Goal: Task Accomplishment & Management: Complete application form

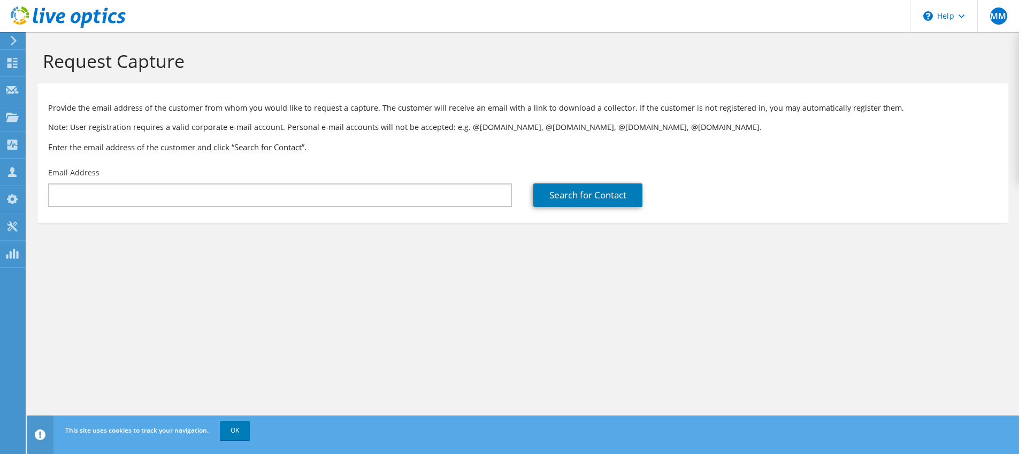
click at [470, 162] on div "Provide the email address of the customer from whom you would like to request a…" at bounding box center [522, 125] width 971 height 73
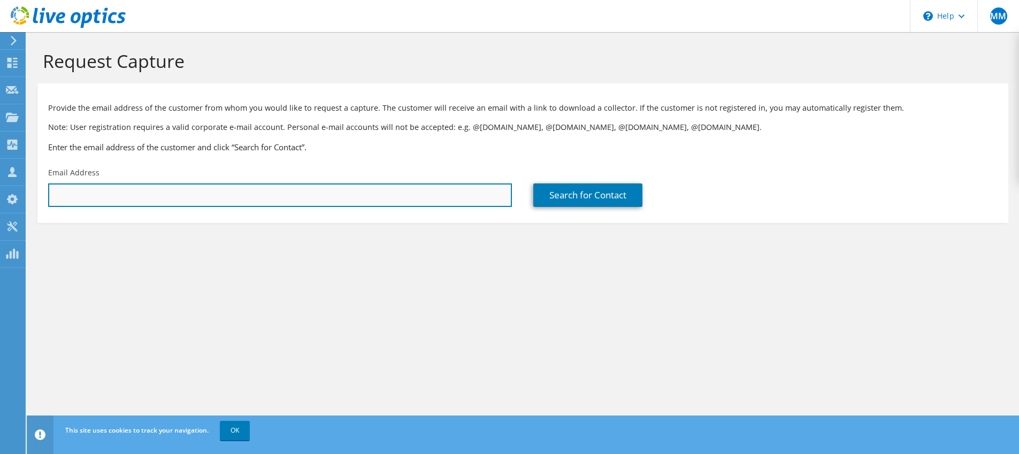
click at [432, 202] on input "text" at bounding box center [280, 195] width 464 height 24
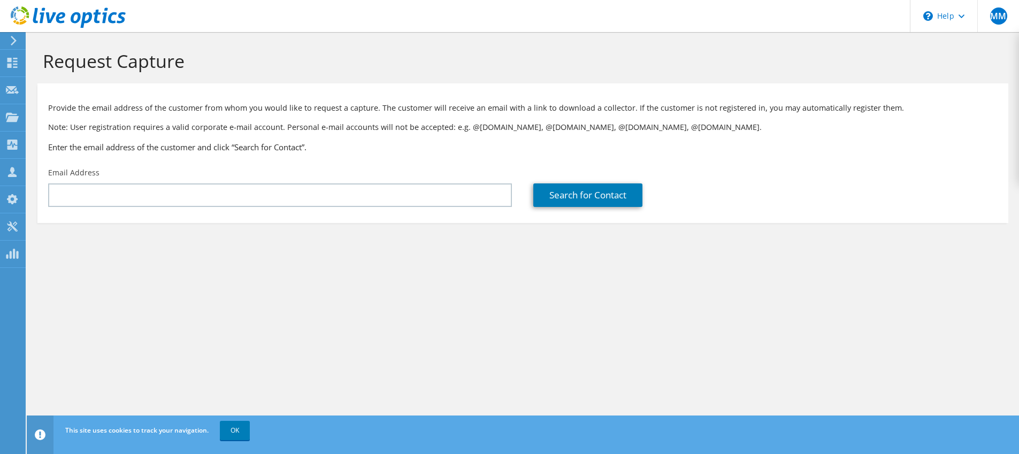
click at [622, 33] on div "Request Capture" at bounding box center [523, 57] width 982 height 51
drag, startPoint x: 420, startPoint y: 43, endPoint x: 491, endPoint y: 40, distance: 70.1
click at [421, 42] on div "Request Capture" at bounding box center [523, 57] width 982 height 51
click at [574, 50] on h1 "Request Capture" at bounding box center [520, 61] width 955 height 22
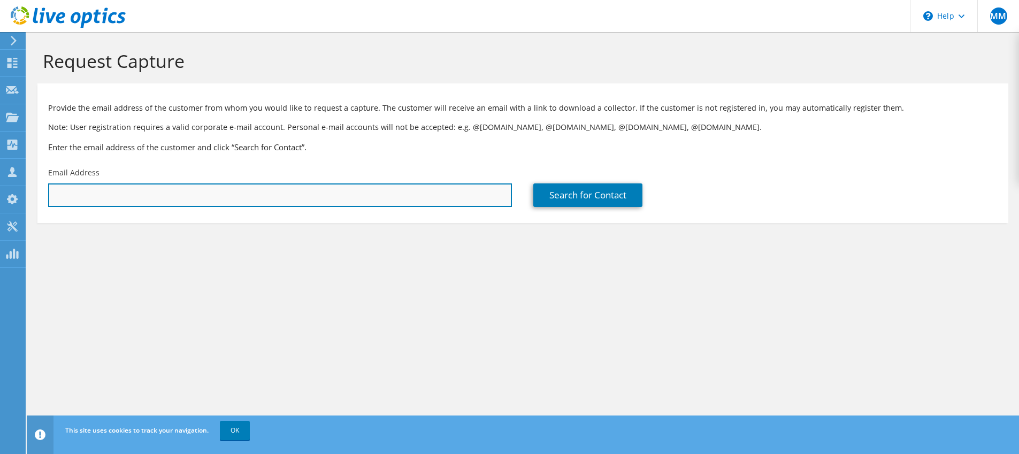
click at [192, 197] on input "text" at bounding box center [280, 195] width 464 height 24
paste input "clewis@thejrtagency.com"
type input "clewis@thejrtagency.com"
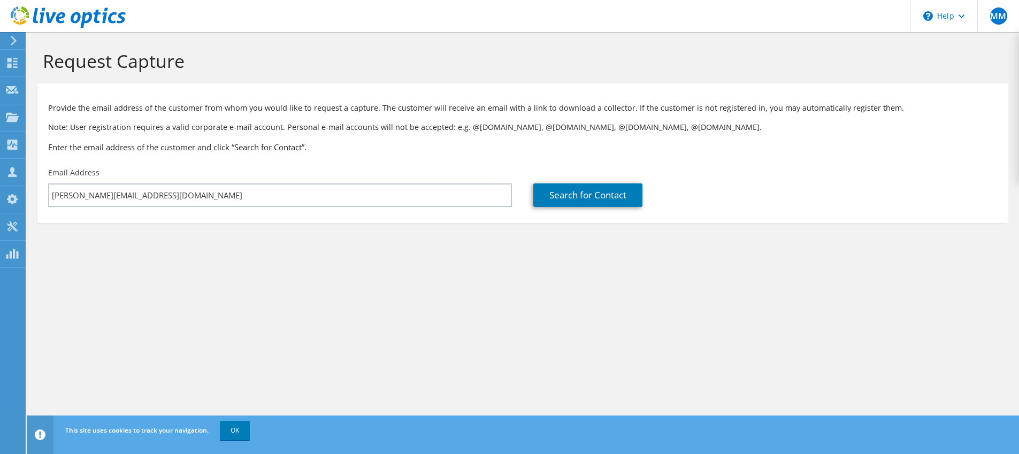
click at [310, 248] on section "Request Capture Provide the email address of the customer from whom you would l…" at bounding box center [523, 154] width 992 height 244
click at [652, 152] on h3 "Enter the email address of the customer and click “Search for Contact”." at bounding box center [522, 147] width 949 height 12
drag, startPoint x: 734, startPoint y: 171, endPoint x: 731, endPoint y: 179, distance: 8.5
click at [734, 171] on div "Search for Contact" at bounding box center [765, 187] width 485 height 50
click at [609, 196] on link "Search for Contact" at bounding box center [587, 195] width 109 height 24
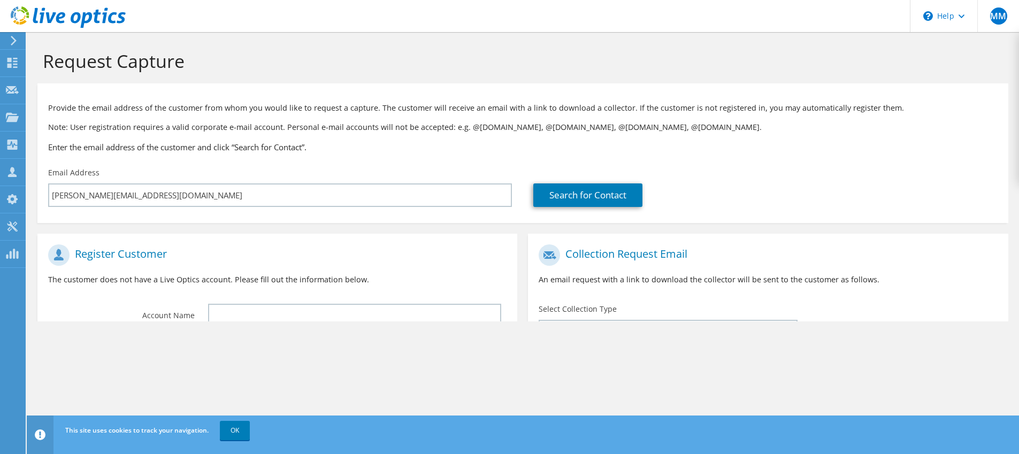
click at [752, 7] on header "MM Channel Partner Mark Maitland mark@mainmicro.com MAINMICRO TECHNOLOGIES CORP…" at bounding box center [509, 16] width 1019 height 32
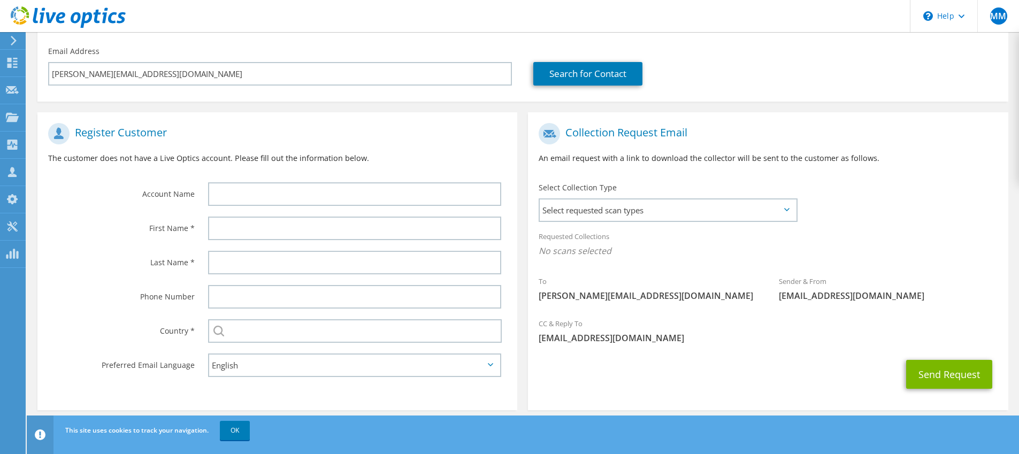
scroll to position [124, 0]
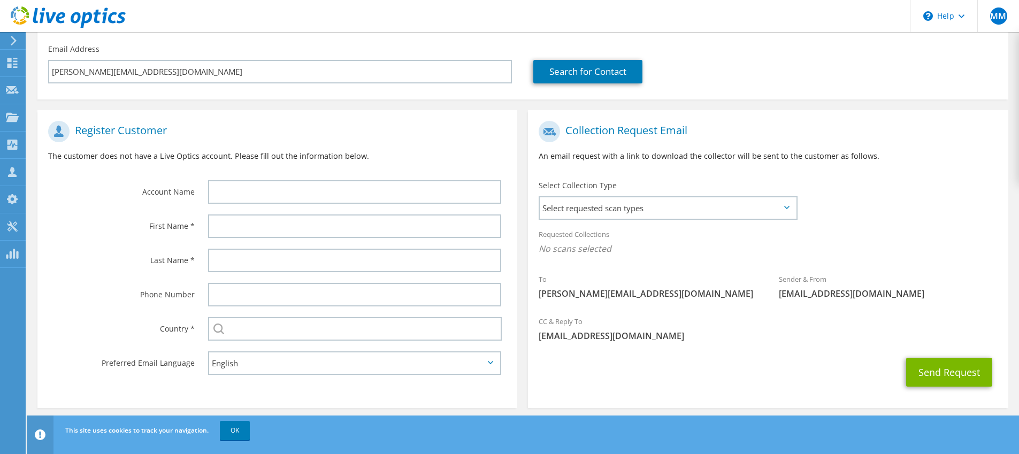
click at [791, 208] on span "Select requested scan types" at bounding box center [668, 207] width 256 height 21
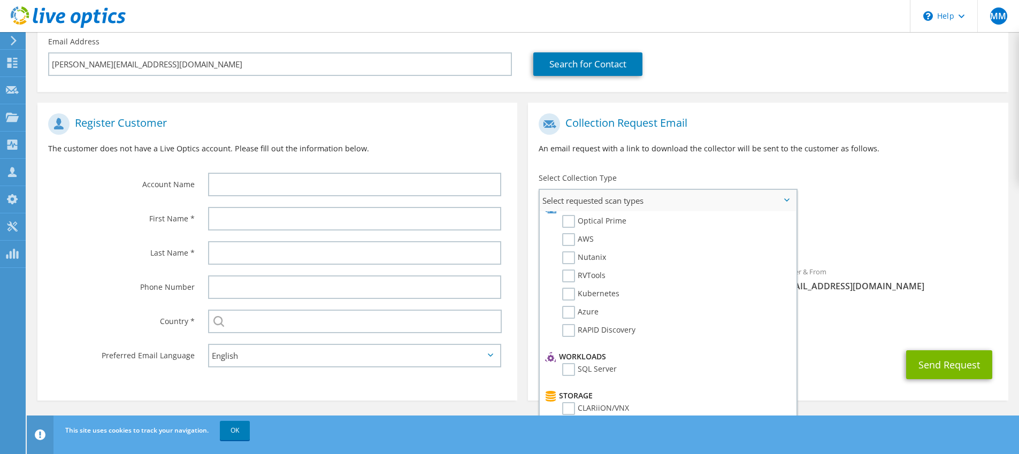
scroll to position [11, 0]
click at [572, 311] on label "Azure" at bounding box center [580, 313] width 36 height 13
click at [0, 0] on input "Azure" at bounding box center [0, 0] width 0 height 0
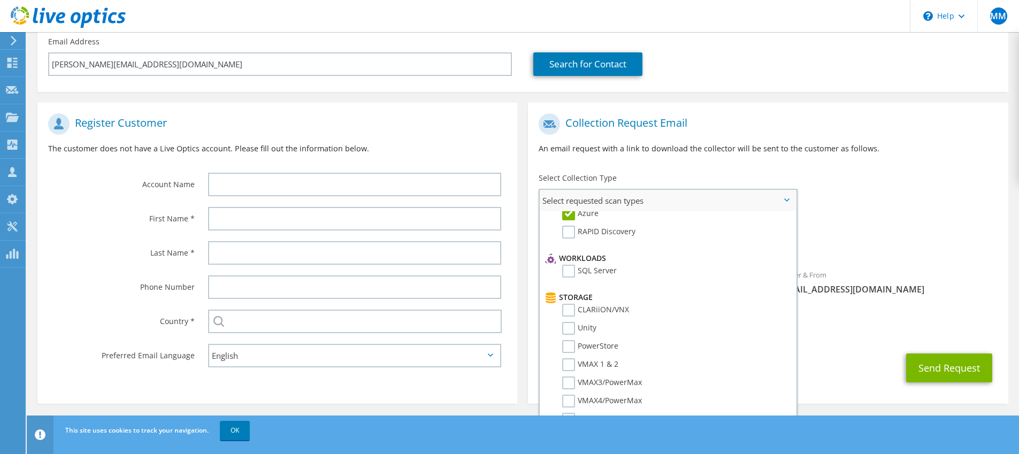
scroll to position [118, 0]
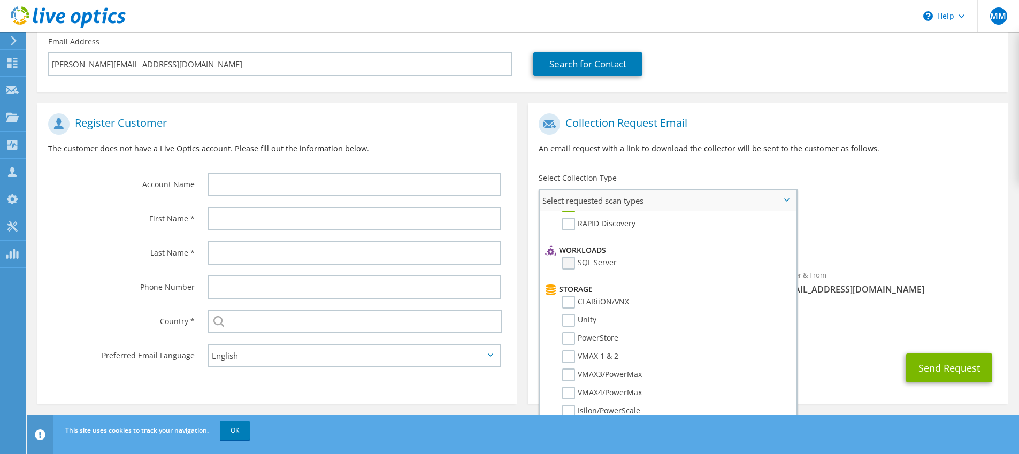
click at [572, 264] on label "SQL Server" at bounding box center [589, 263] width 55 height 13
click at [0, 0] on input "SQL Server" at bounding box center [0, 0] width 0 height 0
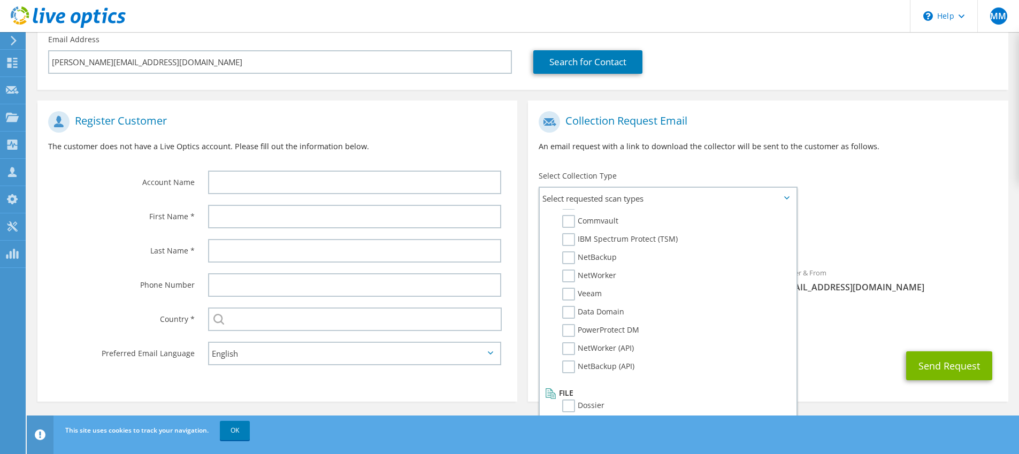
scroll to position [134, 0]
click at [440, 137] on div "Register Customer The customer does not have a Live Optics account. Please fill…" at bounding box center [277, 134] width 480 height 59
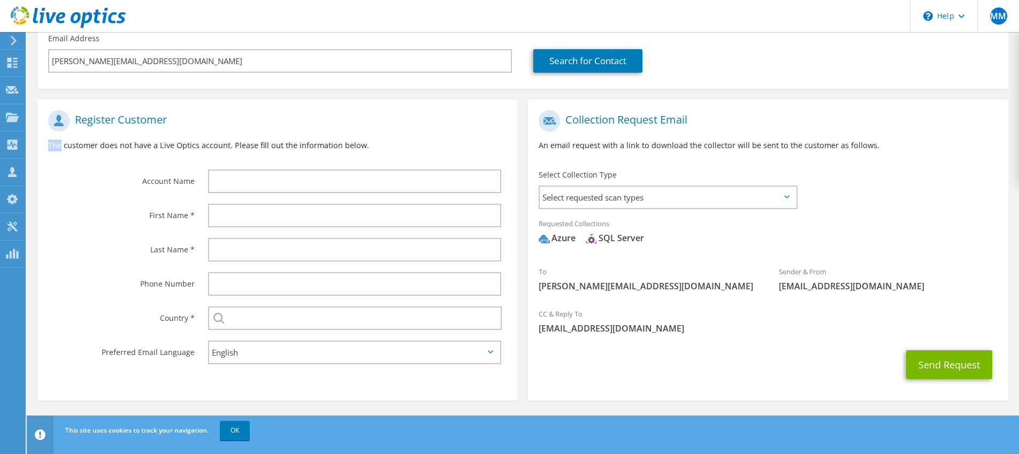
click at [440, 137] on div "Register Customer The customer does not have a Live Optics account. Please fill…" at bounding box center [277, 134] width 480 height 59
click at [455, 129] on h1 "Register Customer" at bounding box center [274, 120] width 453 height 21
click at [432, 122] on h1 "Register Customer" at bounding box center [274, 120] width 453 height 21
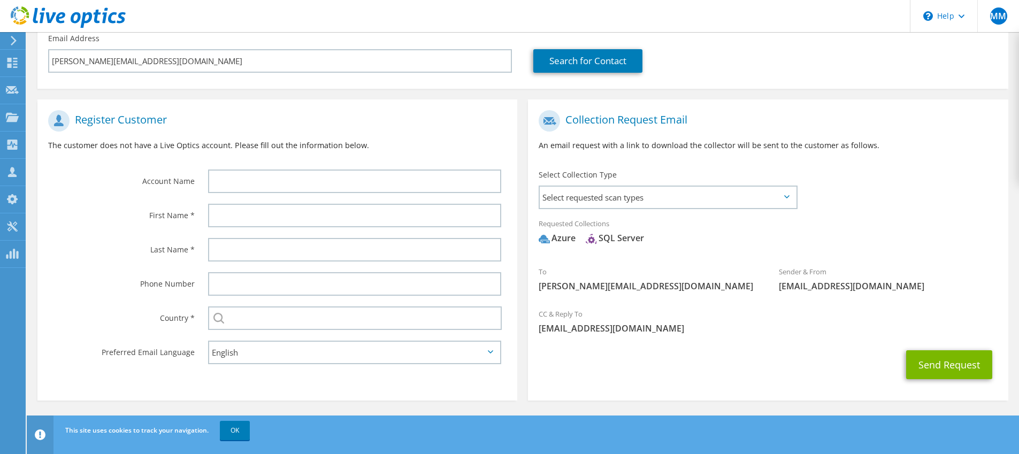
click at [432, 122] on h1 "Register Customer" at bounding box center [274, 120] width 453 height 21
click at [437, 122] on h1 "Register Customer" at bounding box center [274, 120] width 453 height 21
click at [435, 126] on h1 "Register Customer" at bounding box center [274, 120] width 453 height 21
click at [675, 164] on div "Select Collection Type Select requested scan types Server Virtualization Optica…" at bounding box center [668, 188] width 280 height 48
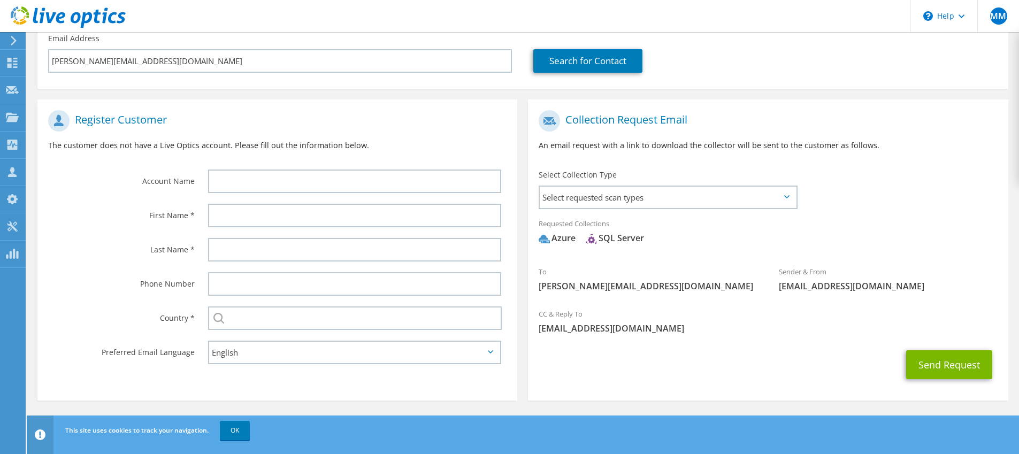
click at [675, 164] on div "Select Collection Type Select requested scan types Server Virtualization Optica…" at bounding box center [668, 188] width 280 height 48
click at [698, 162] on div "Collection Request Email An email request with a link to download the collector…" at bounding box center [768, 134] width 480 height 59
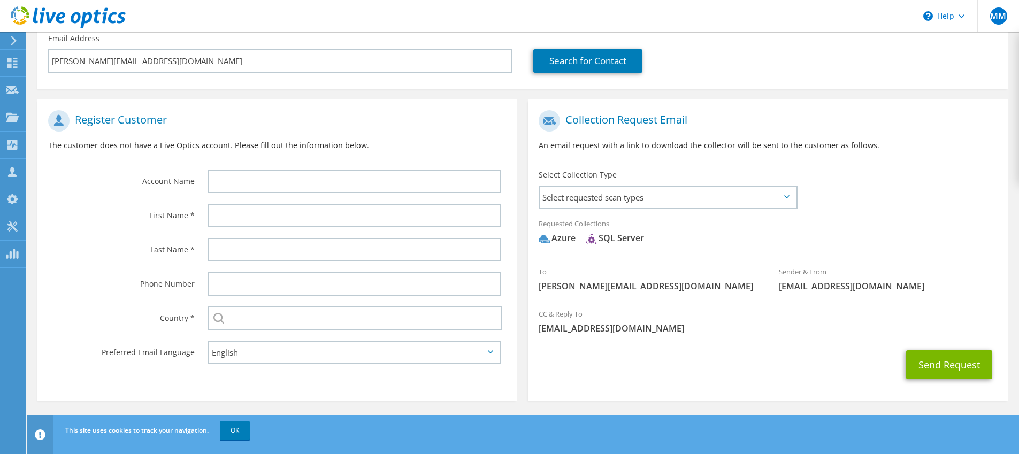
click at [698, 162] on div "Collection Request Email An email request with a link to download the collector…" at bounding box center [768, 134] width 480 height 59
click at [635, 241] on div "SQL Server" at bounding box center [615, 238] width 58 height 12
click at [576, 235] on div "Azure" at bounding box center [557, 238] width 37 height 12
drag, startPoint x: 557, startPoint y: 223, endPoint x: 635, endPoint y: 225, distance: 78.1
click at [631, 225] on div "Requested Collections No scans selected Azure SQL Server" at bounding box center [768, 233] width 480 height 43
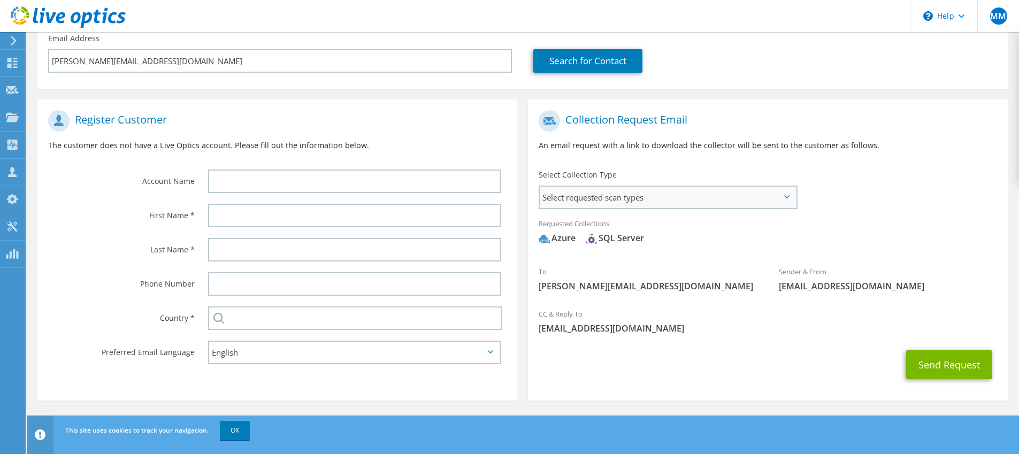
click at [782, 193] on span "Select requested scan types" at bounding box center [668, 197] width 256 height 21
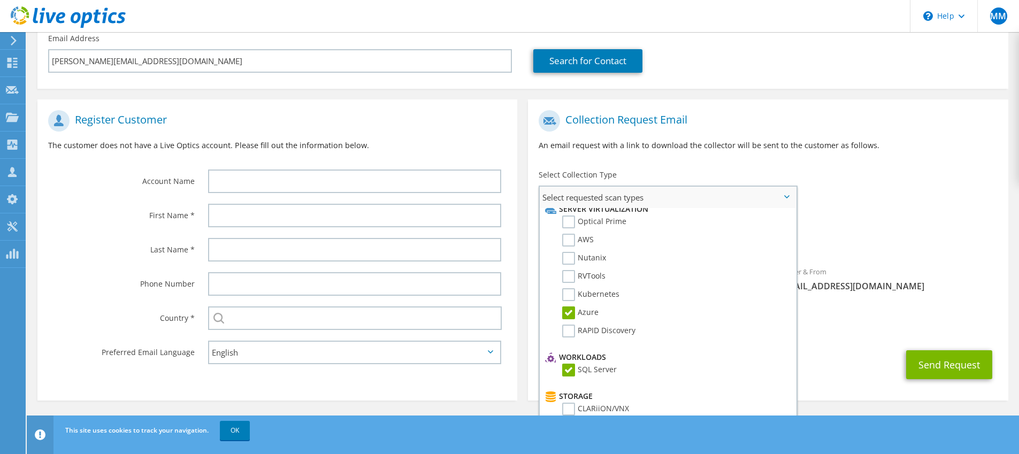
scroll to position [18, 0]
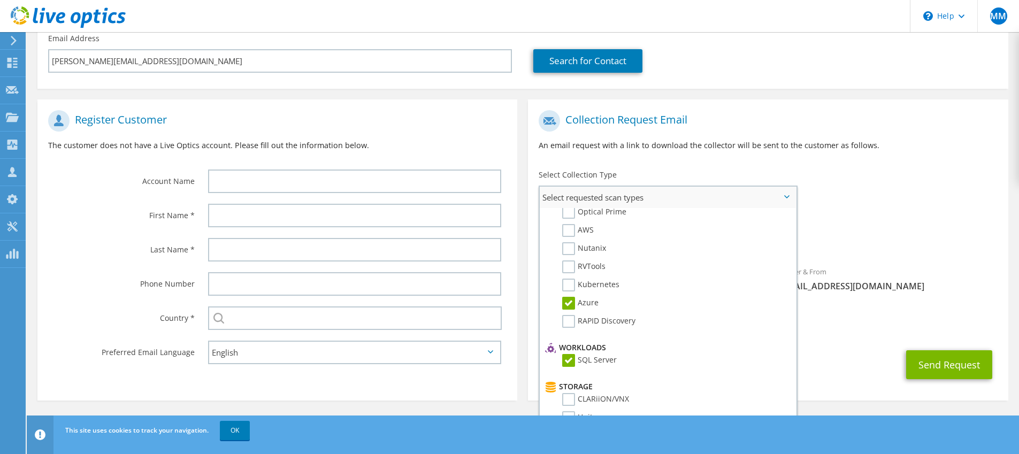
click at [570, 303] on label "Azure" at bounding box center [580, 303] width 36 height 13
click at [0, 0] on input "Azure" at bounding box center [0, 0] width 0 height 0
click at [570, 364] on label "SQL Server" at bounding box center [589, 360] width 55 height 13
click at [0, 0] on input "SQL Server" at bounding box center [0, 0] width 0 height 0
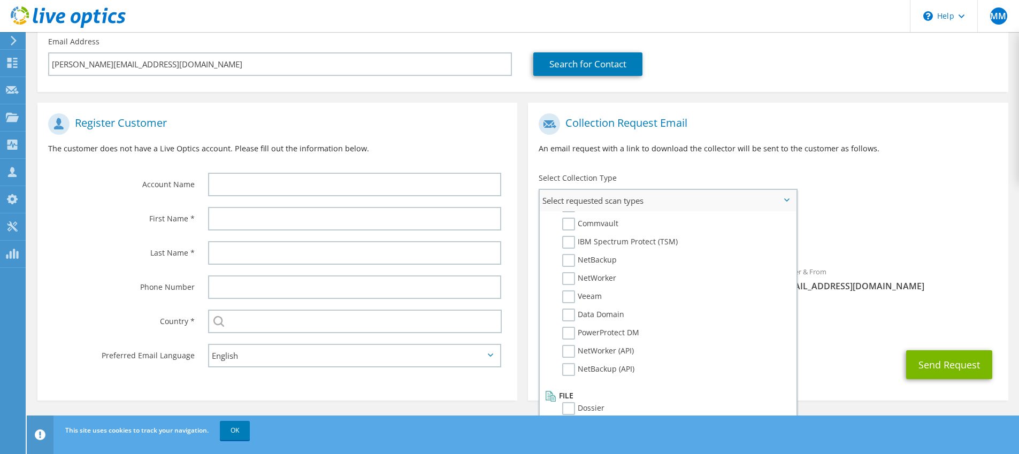
scroll to position [509, 0]
click at [853, 233] on div "Requested Collections No scans selected" at bounding box center [768, 236] width 480 height 40
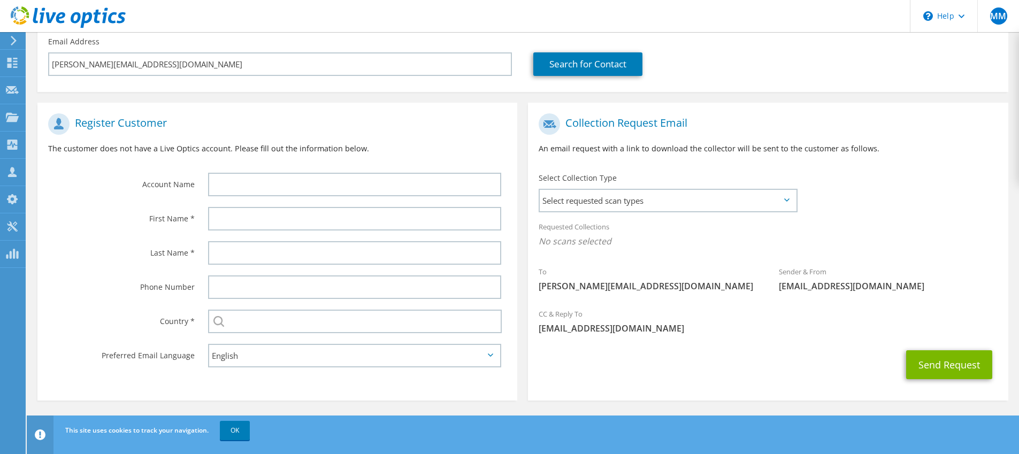
click at [897, 218] on div "Requested Collections No scans selected" at bounding box center [768, 236] width 480 height 40
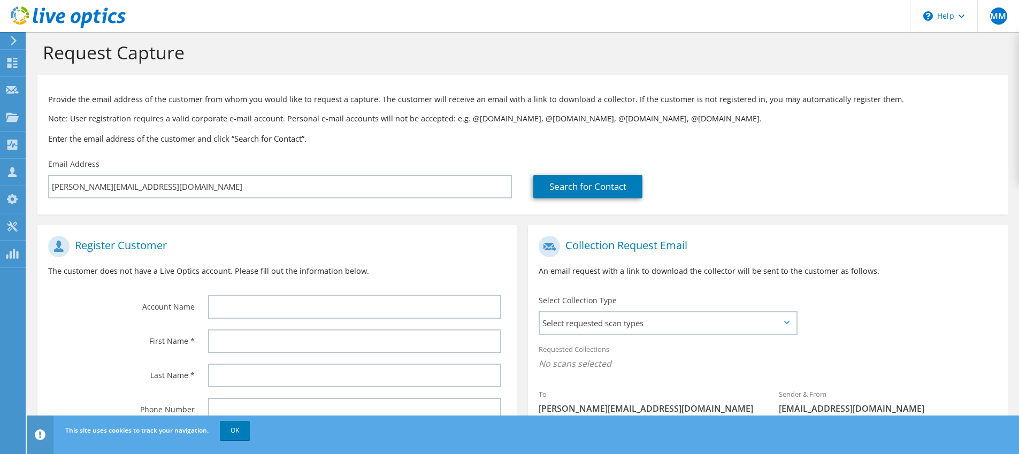
scroll to position [0, 0]
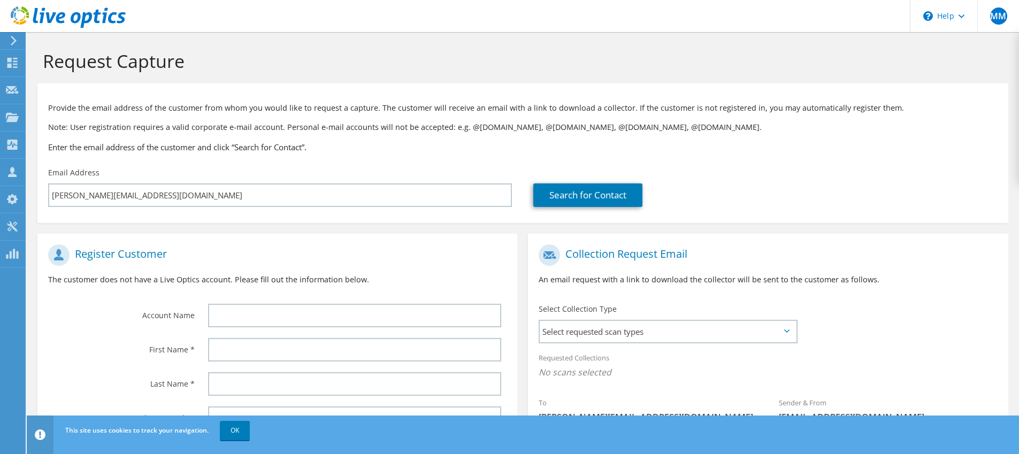
drag, startPoint x: 741, startPoint y: 190, endPoint x: 746, endPoint y: 188, distance: 5.8
click at [741, 190] on div "Search for Contact" at bounding box center [765, 195] width 464 height 24
click at [676, 140] on div "Provide the email address of the customer from whom you would like to request a…" at bounding box center [522, 125] width 971 height 73
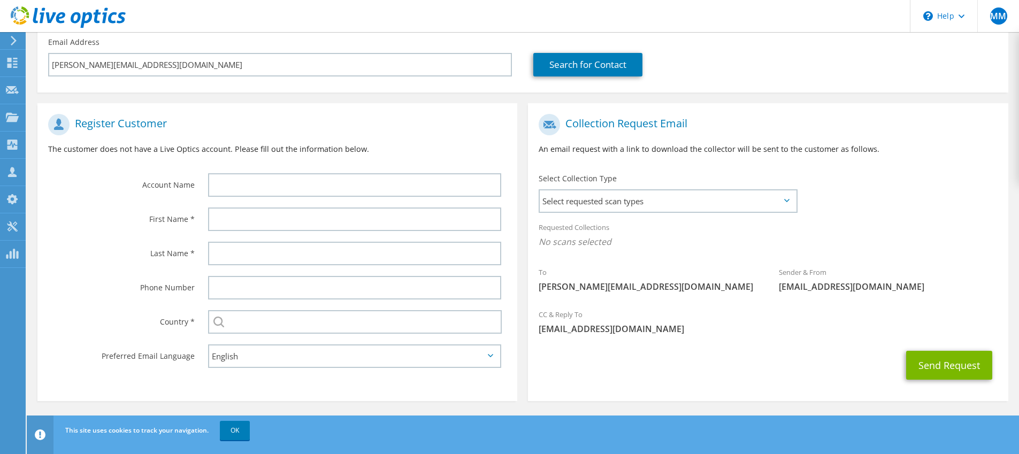
scroll to position [131, 0]
click at [974, 367] on button "Send Request" at bounding box center [949, 364] width 86 height 29
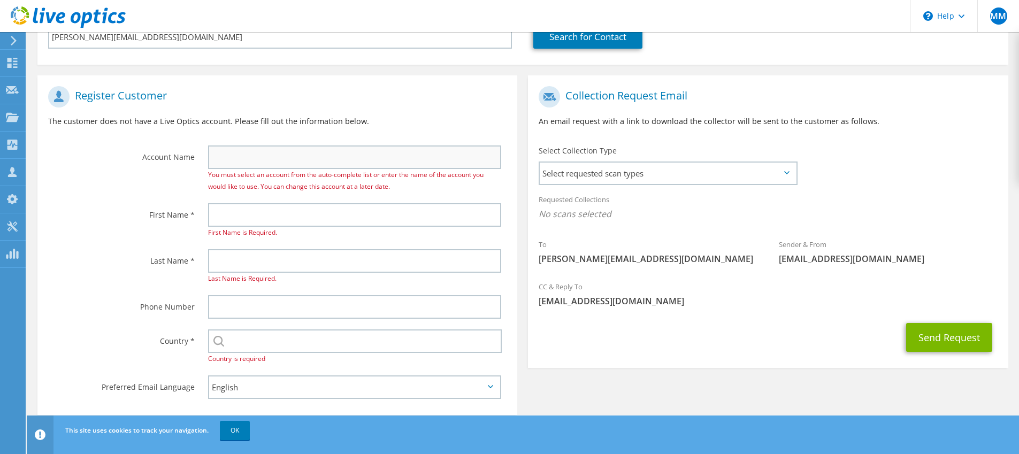
scroll to position [160, 0]
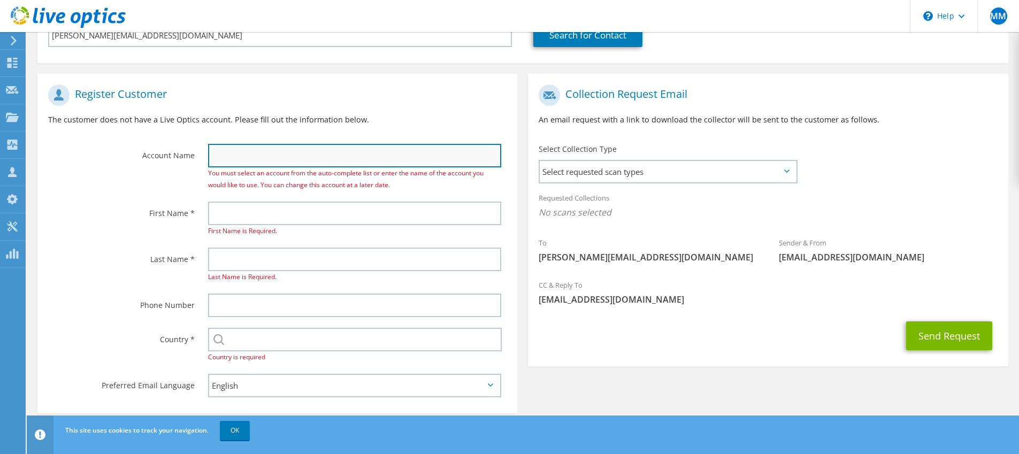
click at [417, 154] on input "text" at bounding box center [354, 156] width 293 height 24
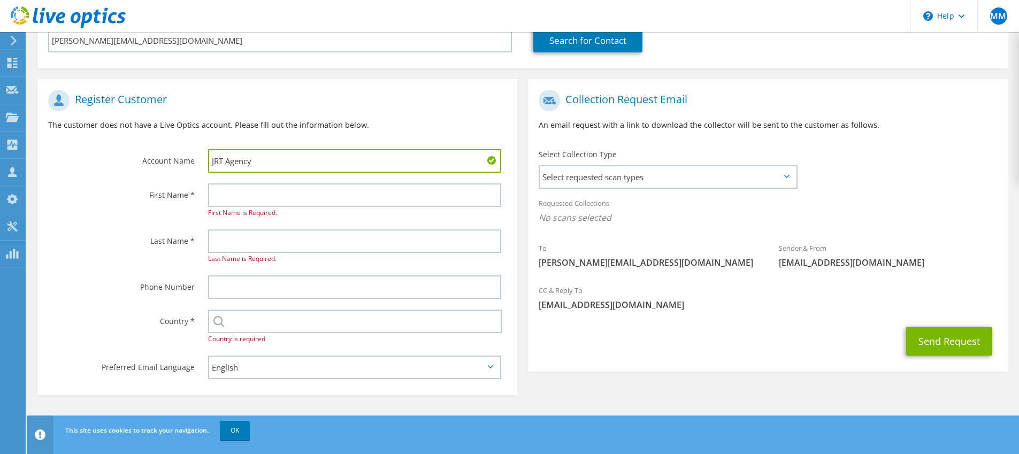
type input "JRT Agency"
drag, startPoint x: 85, startPoint y: 226, endPoint x: 134, endPoint y: 213, distance: 50.9
click at [87, 226] on div "Last Name *" at bounding box center [117, 240] width 160 height 33
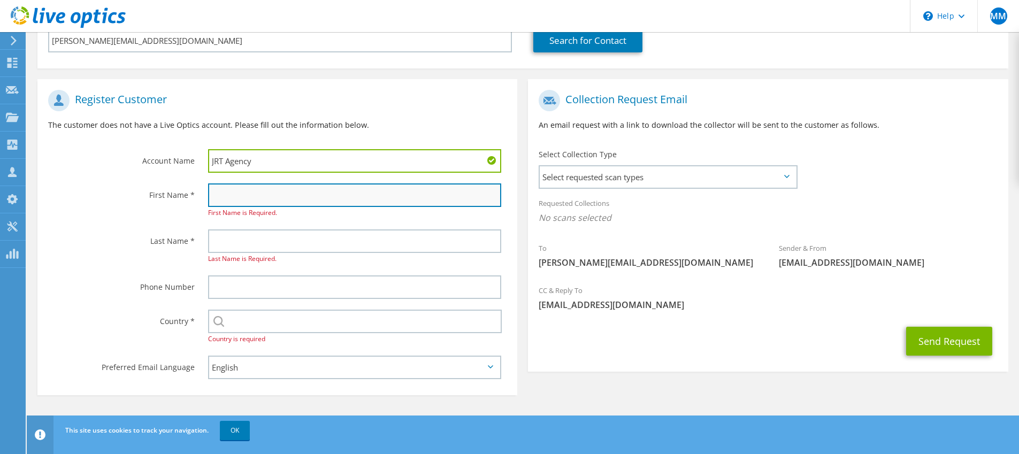
click at [257, 197] on input "text" at bounding box center [354, 195] width 293 height 24
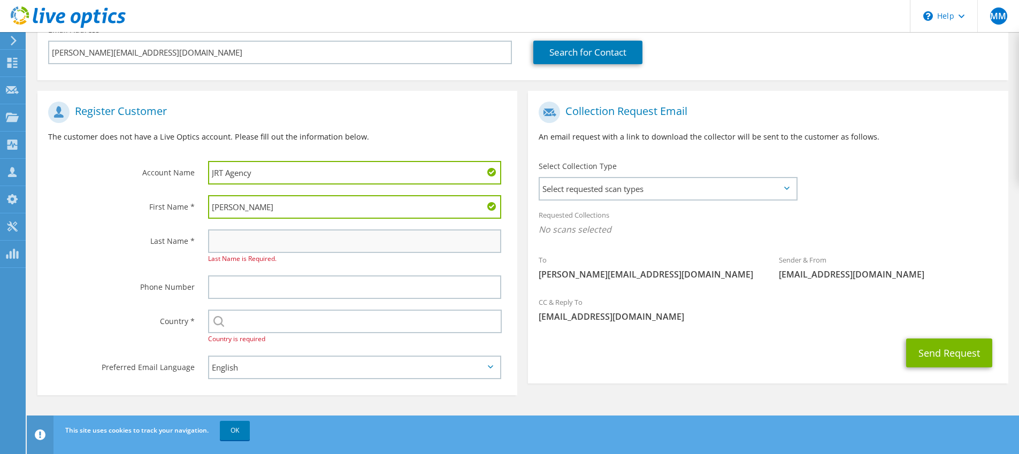
type input "Charlene"
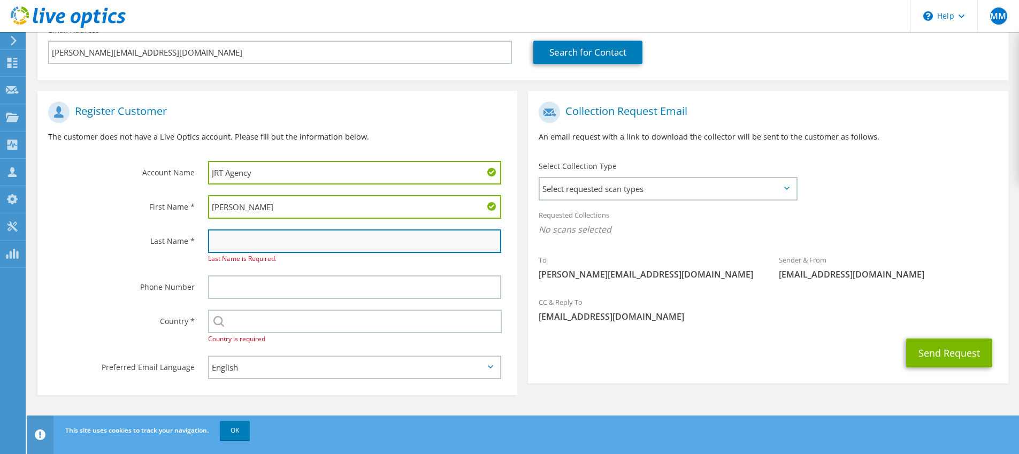
click at [257, 243] on input "text" at bounding box center [354, 241] width 293 height 24
click at [251, 246] on input "text" at bounding box center [354, 241] width 293 height 24
paste input "Lewis"
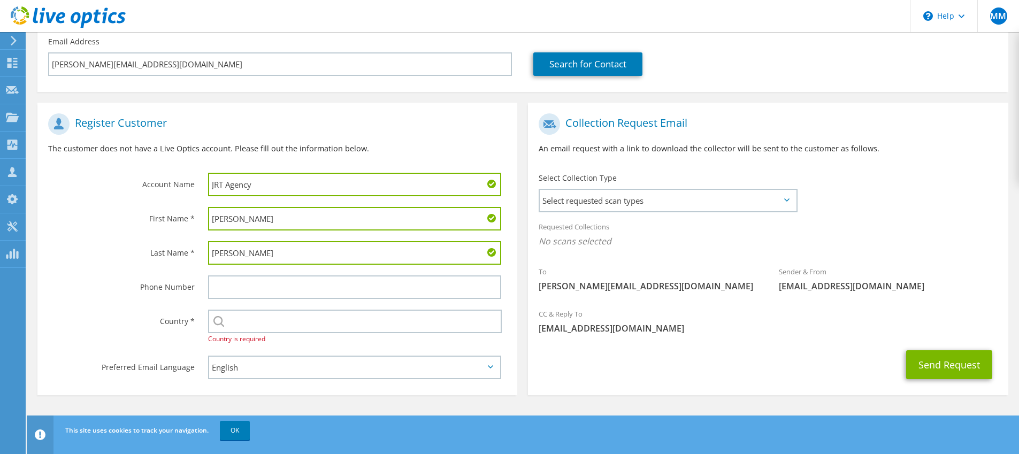
type input "Lewis"
click at [134, 247] on label "Last Name *" at bounding box center [121, 249] width 147 height 17
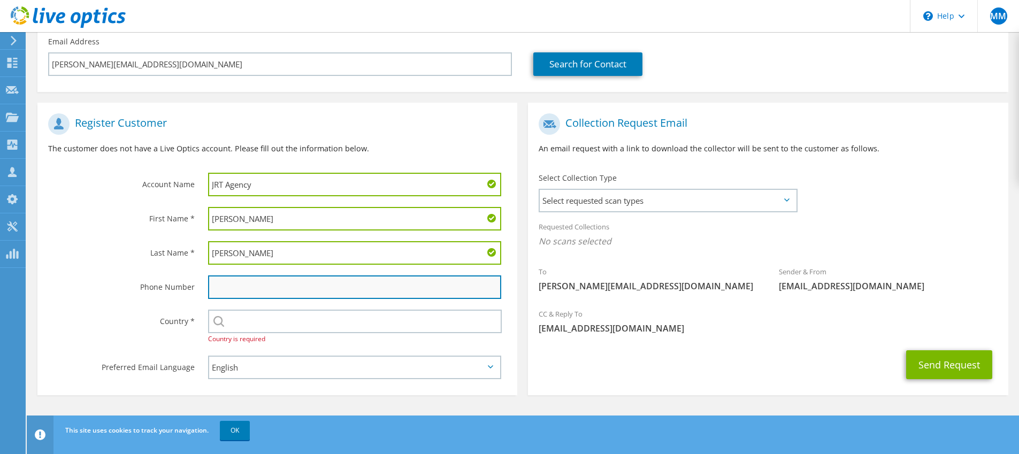
click at [279, 290] on input "text" at bounding box center [354, 287] width 293 height 24
paste input "(248) 553-3243"
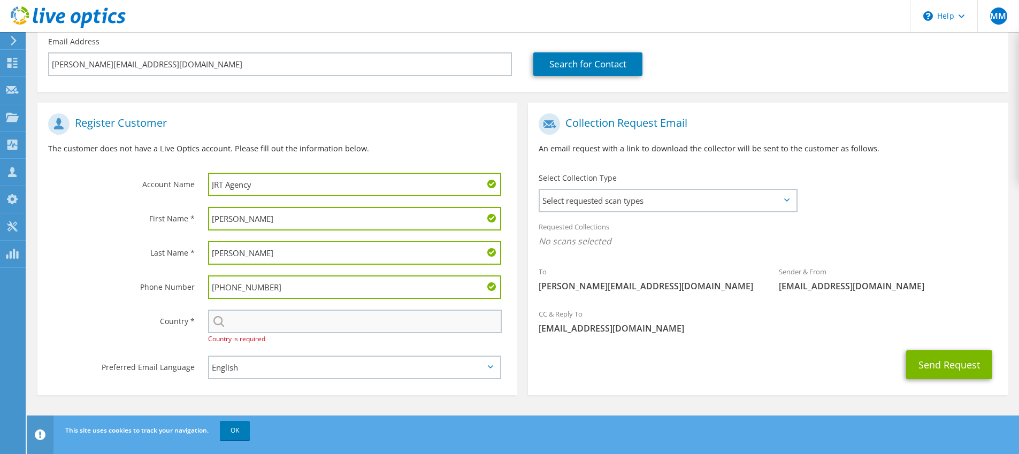
type input "(248) 553-3243"
click at [292, 321] on input "text" at bounding box center [355, 322] width 294 height 24
type input "[GEOGRAPHIC_DATA]"
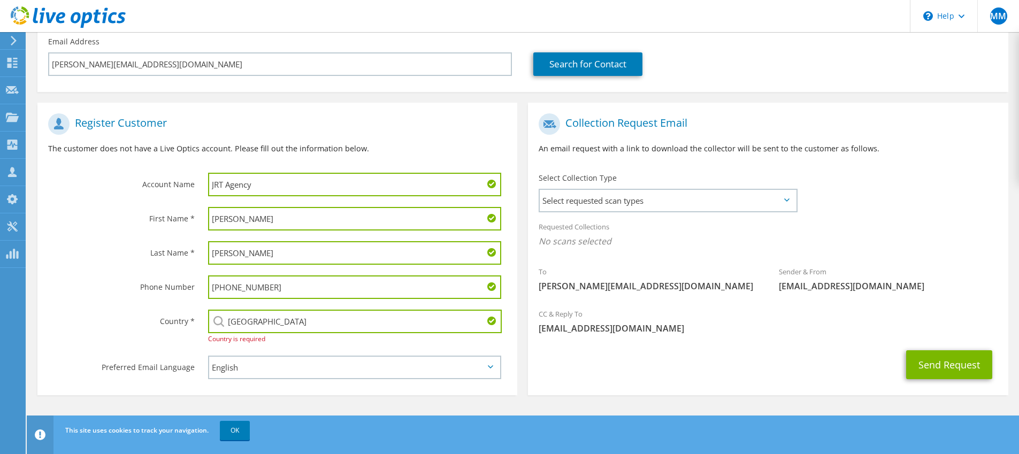
click at [95, 326] on label "Country *" at bounding box center [121, 318] width 147 height 17
click at [448, 374] on select "English Deutsch Español Français Italiano Polski Português Русский 한국어 中文 日本語" at bounding box center [354, 368] width 293 height 24
click at [208, 356] on select "English Deutsch Español Français Italiano Polski Português Русский 한국어 中文 日本語" at bounding box center [354, 368] width 293 height 24
click at [93, 319] on label "Country *" at bounding box center [121, 318] width 147 height 17
click at [245, 431] on link "OK" at bounding box center [235, 430] width 30 height 19
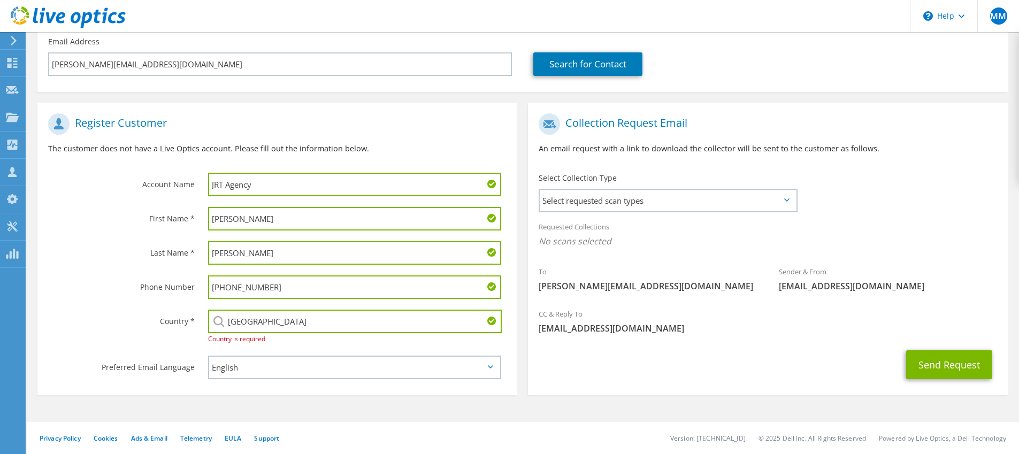
click at [697, 362] on div "Send Request" at bounding box center [768, 365] width 480 height 40
click at [728, 286] on span "clewis@thejrtagency.com" at bounding box center [648, 286] width 219 height 12
click at [855, 238] on span "No scans selected" at bounding box center [768, 241] width 458 height 12
click at [957, 372] on button "Send Request" at bounding box center [949, 364] width 86 height 29
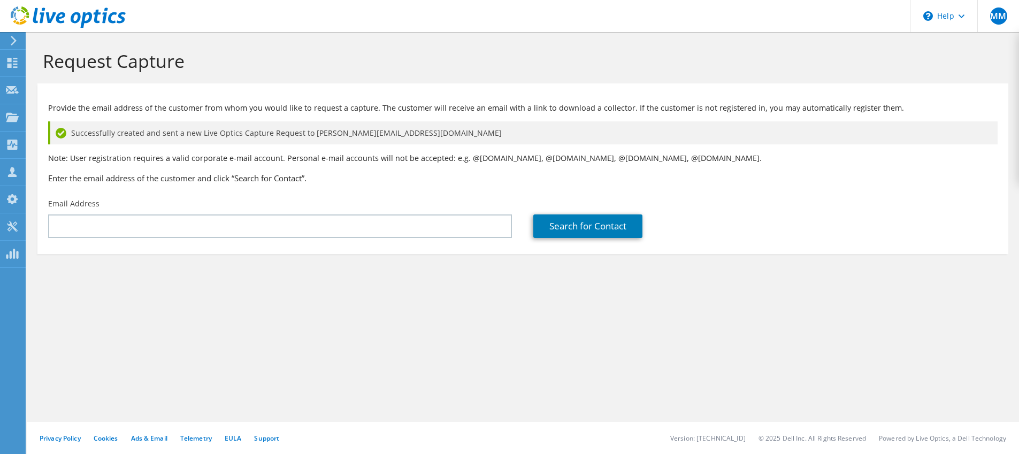
click at [419, 51] on h1 "Request Capture" at bounding box center [520, 61] width 955 height 22
click at [479, 44] on div "Request Capture" at bounding box center [523, 57] width 982 height 51
click at [517, 44] on div "Request Capture" at bounding box center [523, 57] width 982 height 51
drag, startPoint x: 466, startPoint y: 133, endPoint x: 60, endPoint y: 130, distance: 406.0
click at [60, 130] on div "Successfully created and sent a new Live Optics Capture Request to [PERSON_NAME…" at bounding box center [522, 132] width 949 height 23
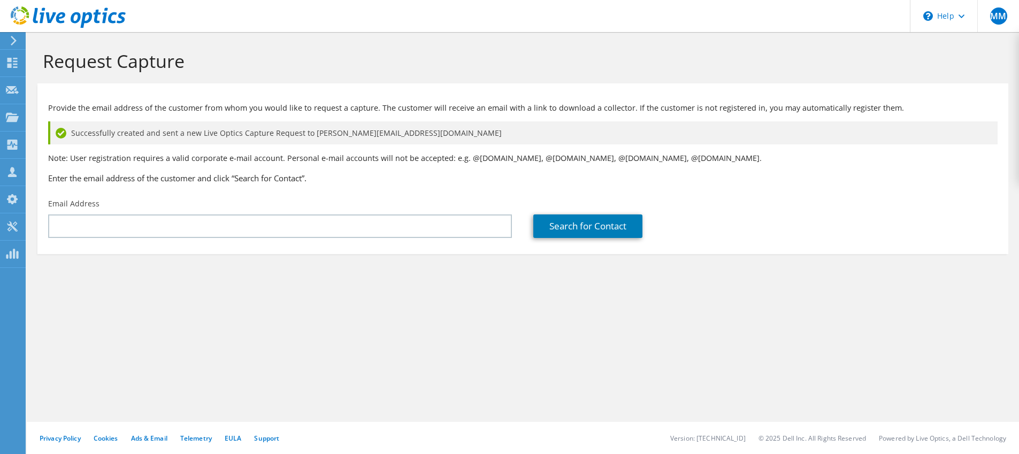
click at [407, 48] on div "Request Capture" at bounding box center [523, 57] width 982 height 51
drag, startPoint x: 621, startPoint y: 45, endPoint x: 629, endPoint y: 43, distance: 8.2
click at [627, 44] on div "Request Capture" at bounding box center [523, 57] width 982 height 51
